Goal: Transaction & Acquisition: Purchase product/service

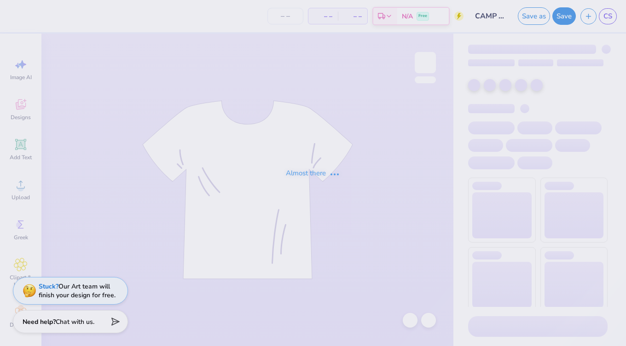
type input "CAMP HOBE PIKE"
type input "12"
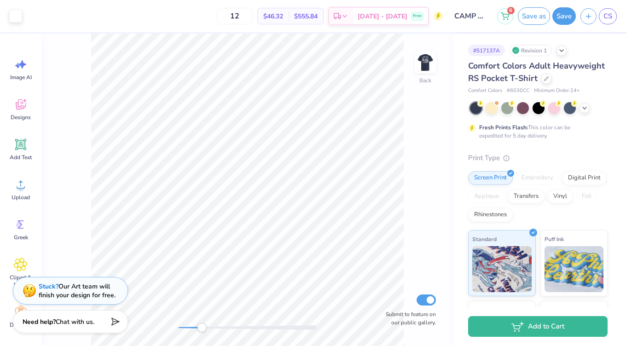
drag, startPoint x: 178, startPoint y: 329, endPoint x: 202, endPoint y: 324, distance: 24.7
click at [202, 324] on div "Accessibility label" at bounding box center [201, 327] width 9 height 9
click at [427, 65] on img at bounding box center [425, 62] width 37 height 37
click at [189, 331] on div "Front Submit to feature on our public gallery." at bounding box center [247, 190] width 412 height 312
drag, startPoint x: 201, startPoint y: 326, endPoint x: 185, endPoint y: 323, distance: 16.4
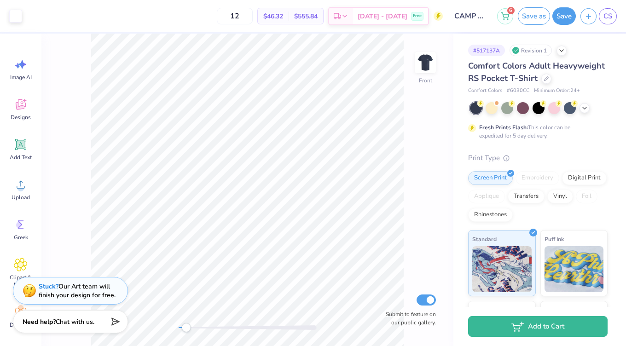
click at [185, 323] on div "Accessibility label" at bounding box center [185, 327] width 9 height 9
click at [431, 52] on img at bounding box center [425, 62] width 37 height 37
click at [209, 322] on div "Back Submit to feature on our public gallery." at bounding box center [247, 190] width 412 height 312
click at [169, 323] on div "Back Submit to feature on our public gallery." at bounding box center [247, 190] width 412 height 312
